Goal: Task Accomplishment & Management: Manage account settings

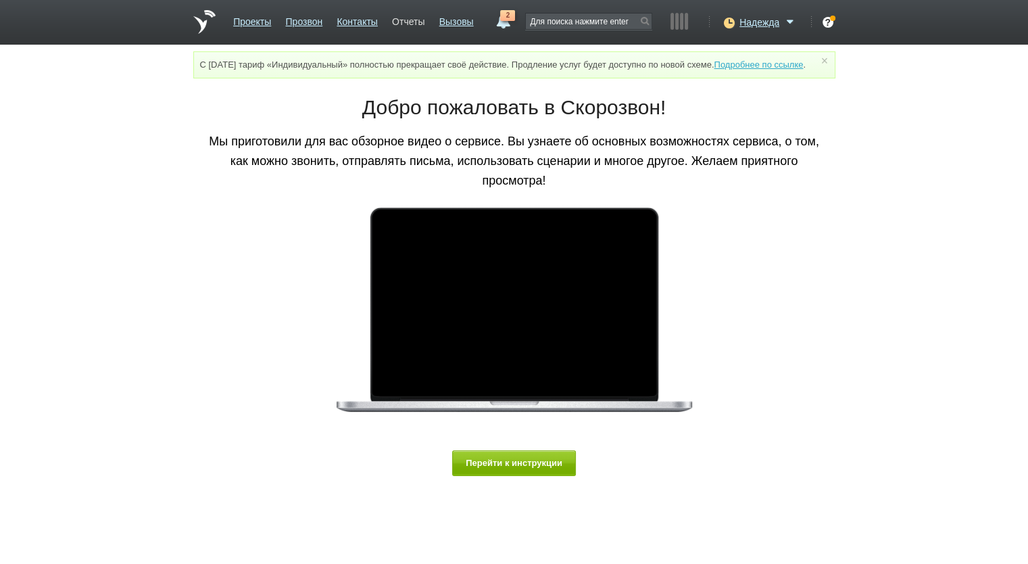
click at [410, 19] on link "Отчеты" at bounding box center [408, 19] width 32 height 20
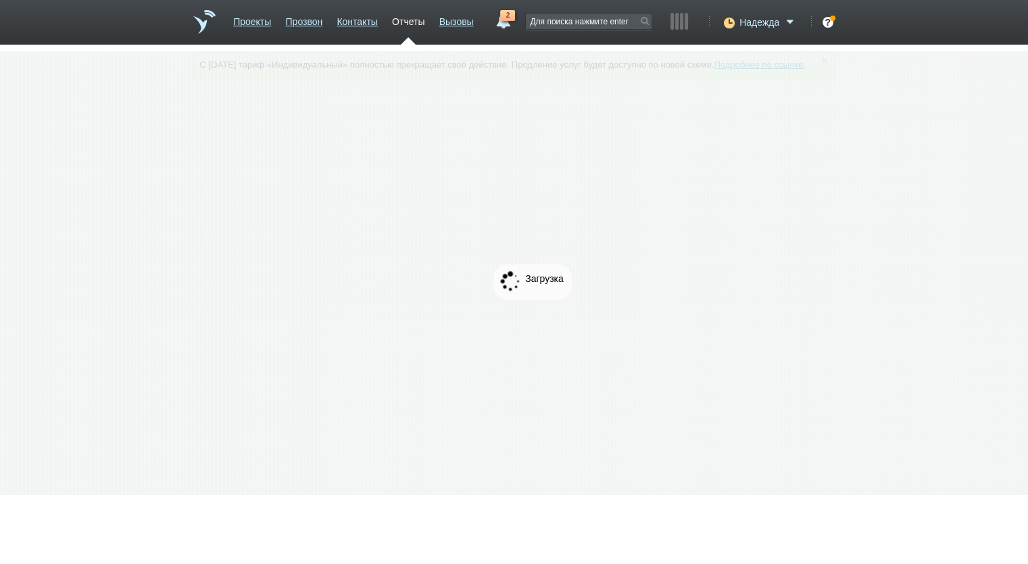
click at [744, 24] on span "Надежда" at bounding box center [760, 23] width 40 height 14
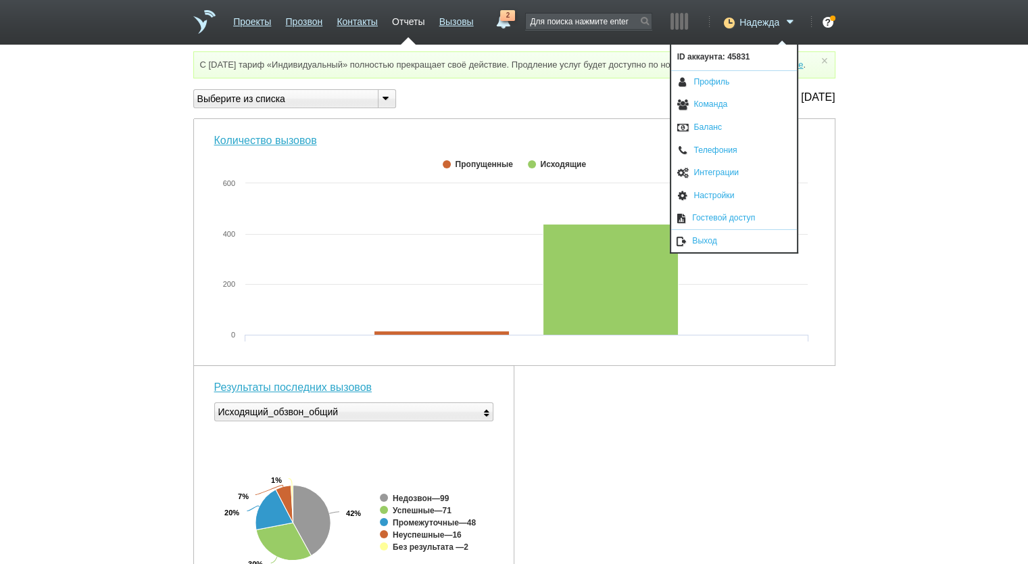
click at [724, 22] on icon at bounding box center [728, 23] width 18 height 14
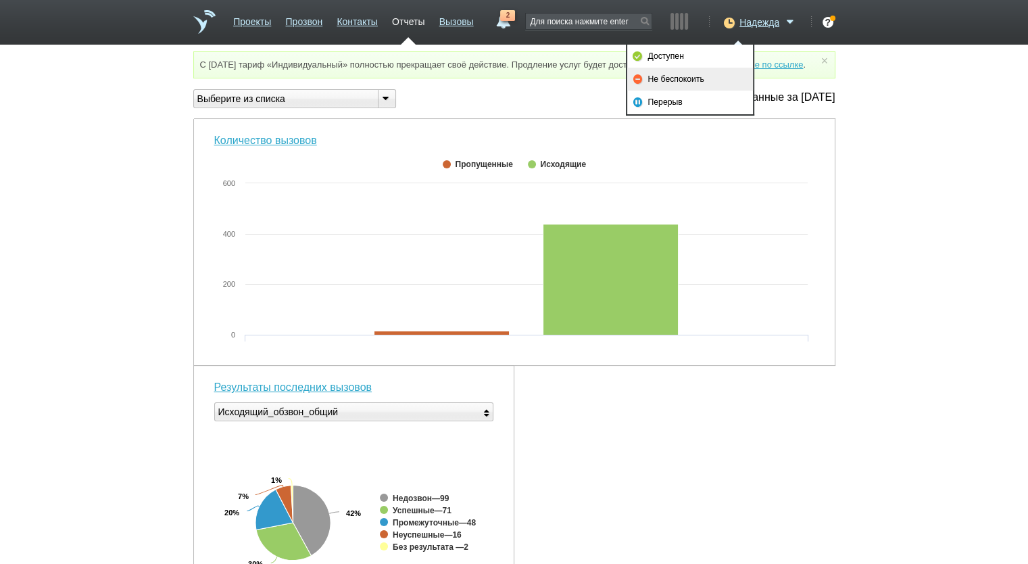
click at [694, 72] on link "Не беспокоить" at bounding box center [690, 79] width 126 height 23
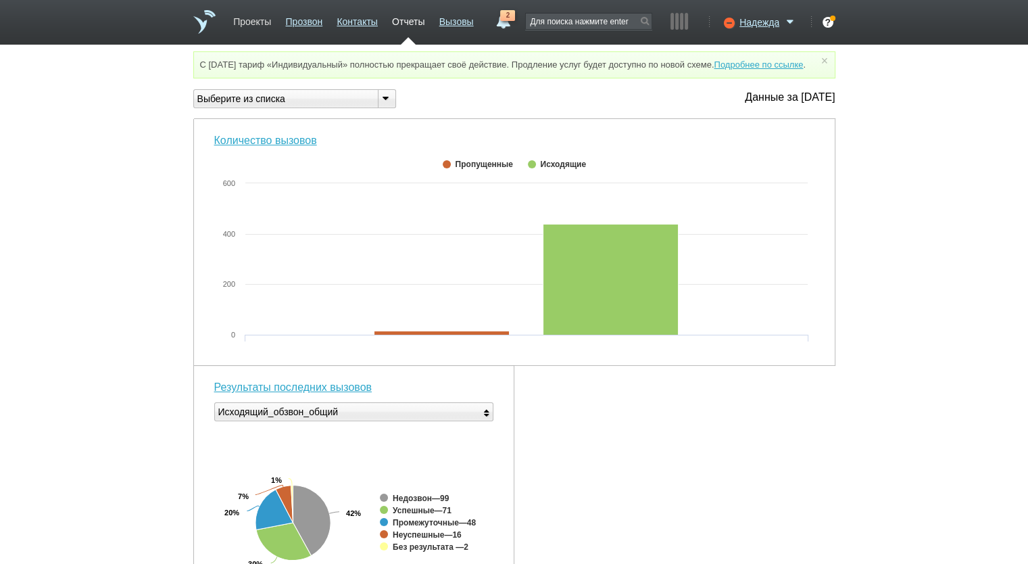
click at [256, 26] on link "Проекты" at bounding box center [252, 19] width 38 height 20
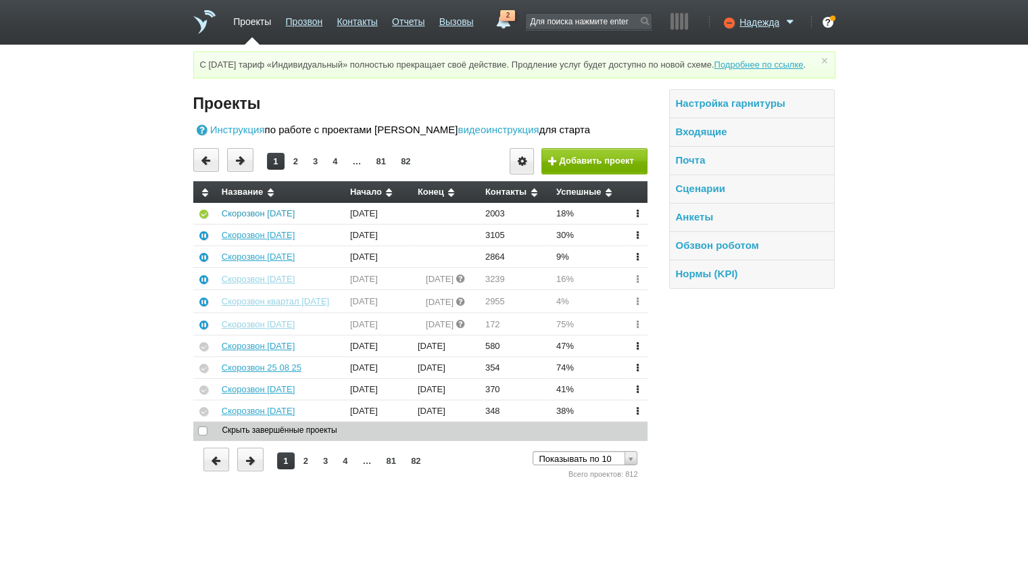
click at [254, 218] on link "Скорозвон [DATE]" at bounding box center [258, 213] width 73 height 10
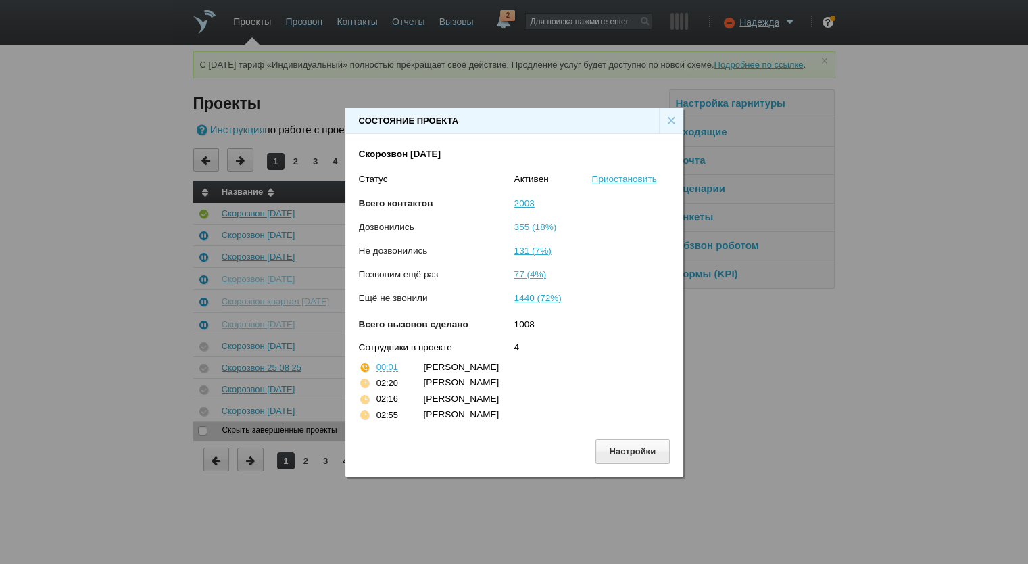
click at [667, 122] on div "×" at bounding box center [671, 121] width 24 height 26
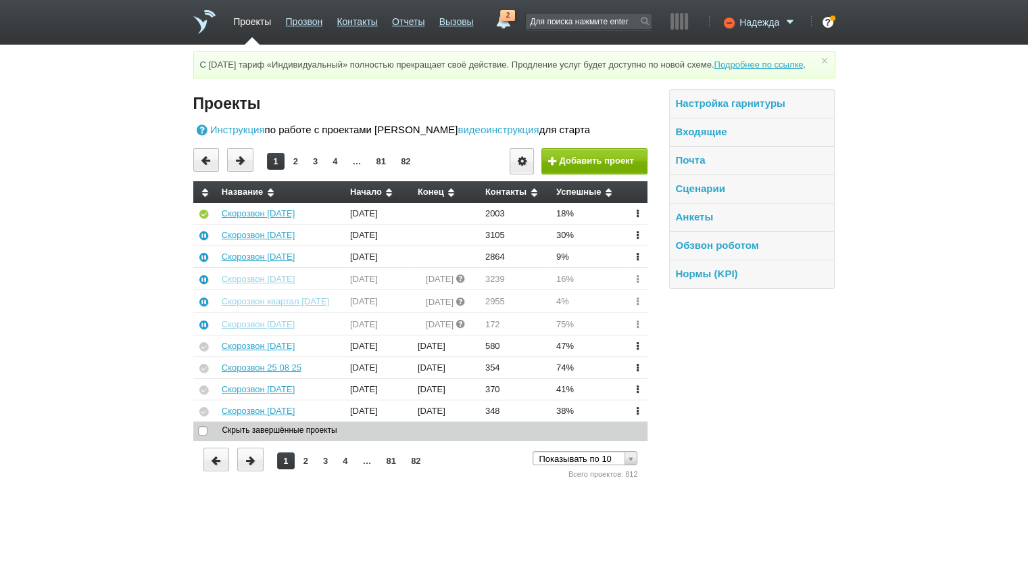
click at [755, 23] on span "Надежда" at bounding box center [760, 23] width 40 height 14
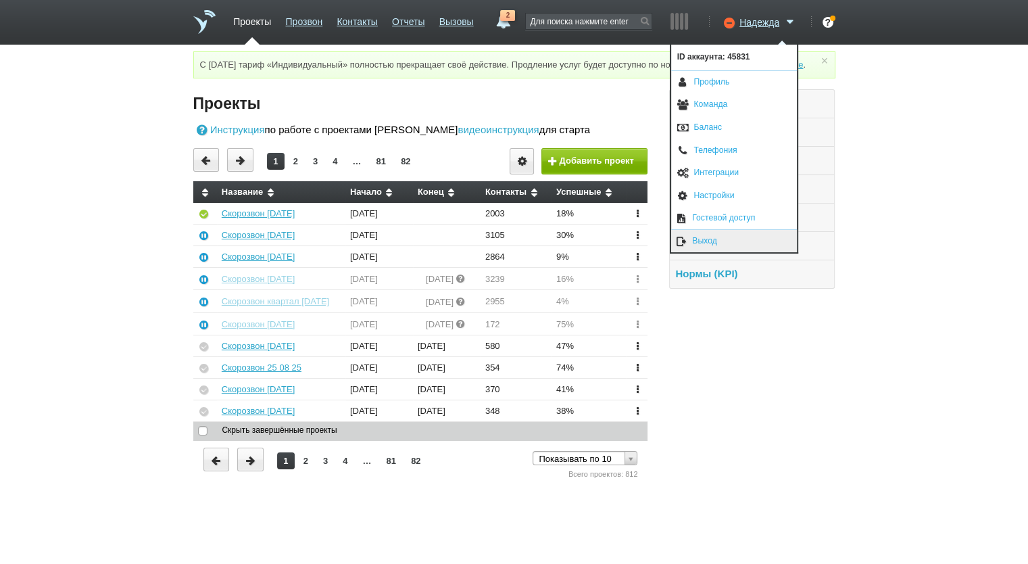
click at [738, 235] on link "Выход" at bounding box center [734, 241] width 126 height 22
